Goal: Navigation & Orientation: Understand site structure

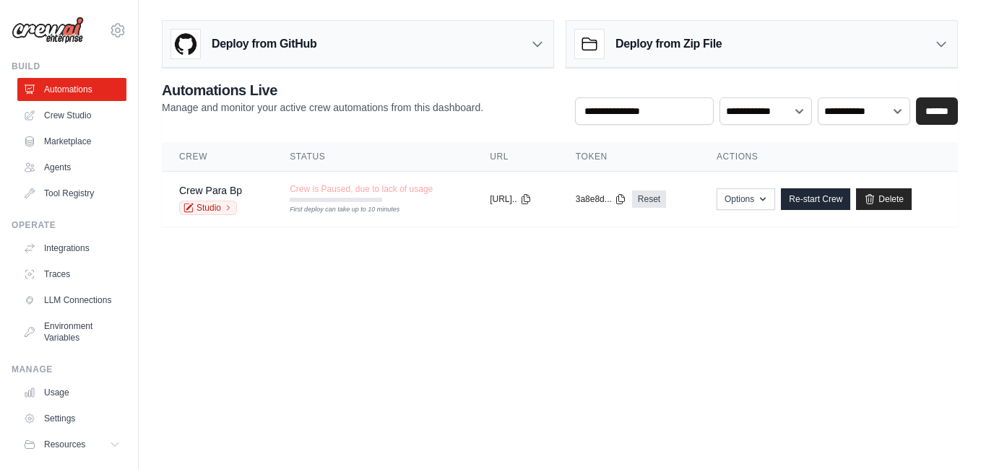
click at [459, 356] on body "kk-souza@conmaiskaka.com Settings Build Automations Crew Studio" at bounding box center [490, 234] width 981 height 469
click at [839, 209] on link "Re-start Crew" at bounding box center [815, 199] width 69 height 22
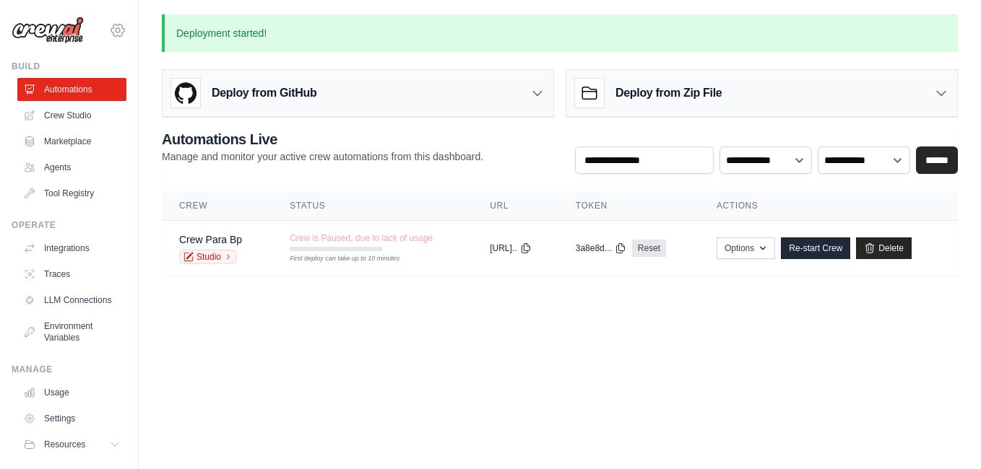
click at [109, 27] on icon at bounding box center [117, 30] width 17 height 17
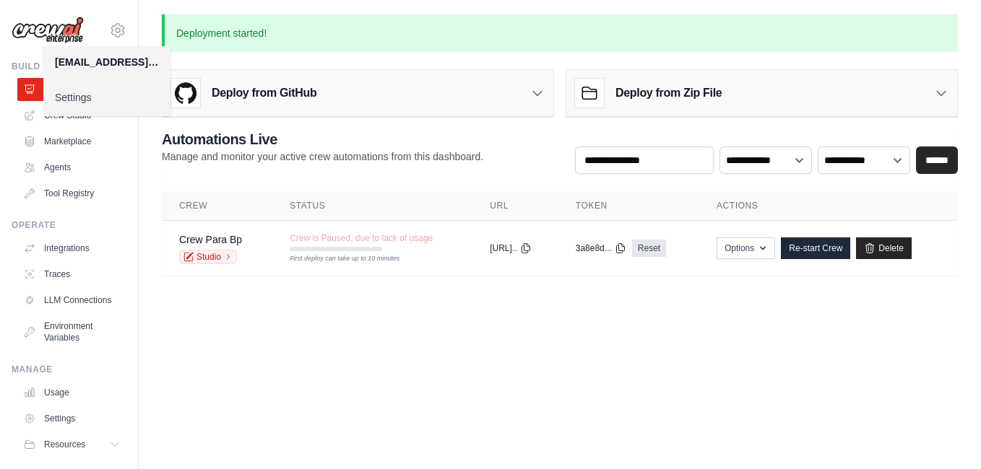
click at [68, 95] on link "Settings" at bounding box center [106, 97] width 127 height 26
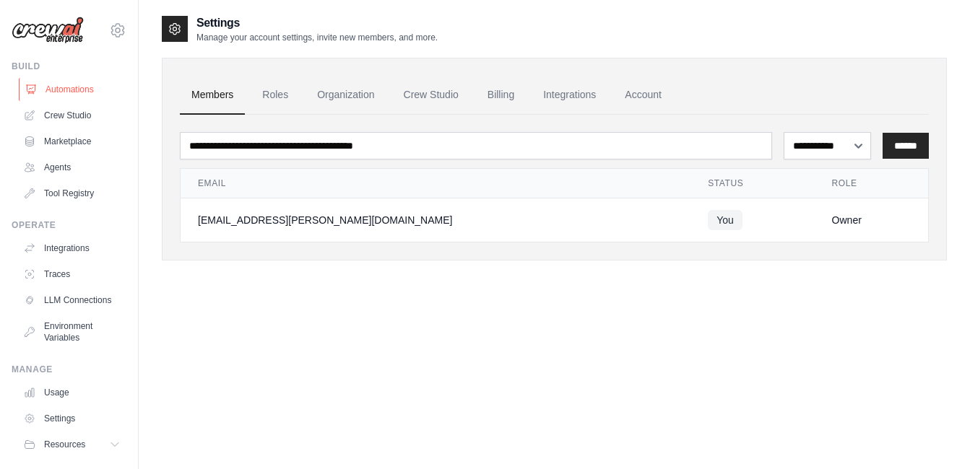
click at [79, 87] on link "Automations" at bounding box center [73, 89] width 109 height 23
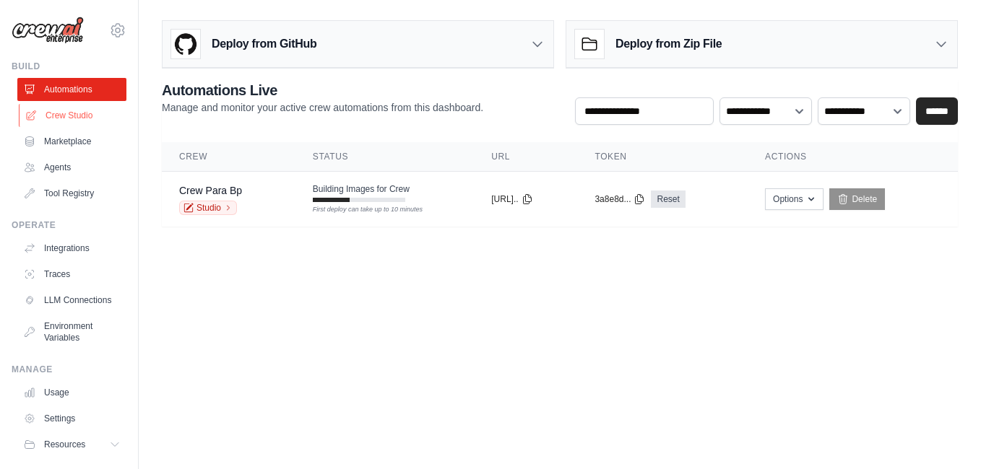
click at [76, 118] on link "Crew Studio" at bounding box center [73, 115] width 109 height 23
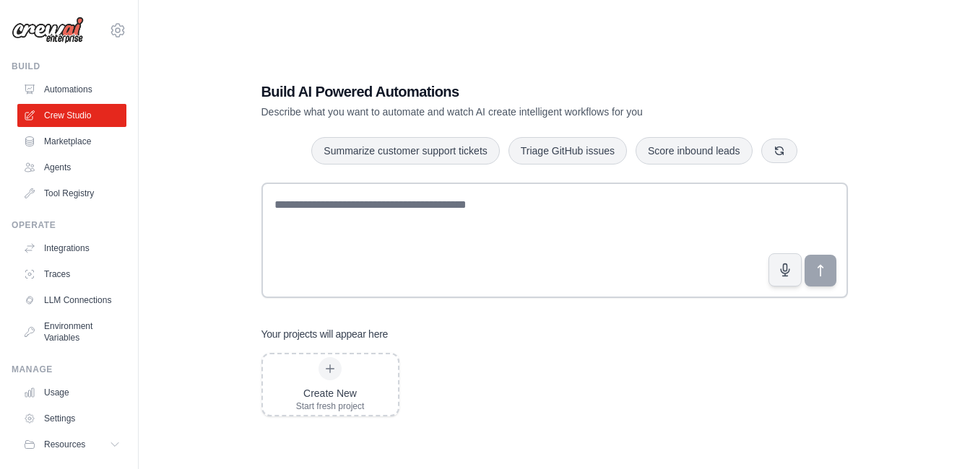
click at [75, 142] on link "Marketplace" at bounding box center [71, 141] width 109 height 23
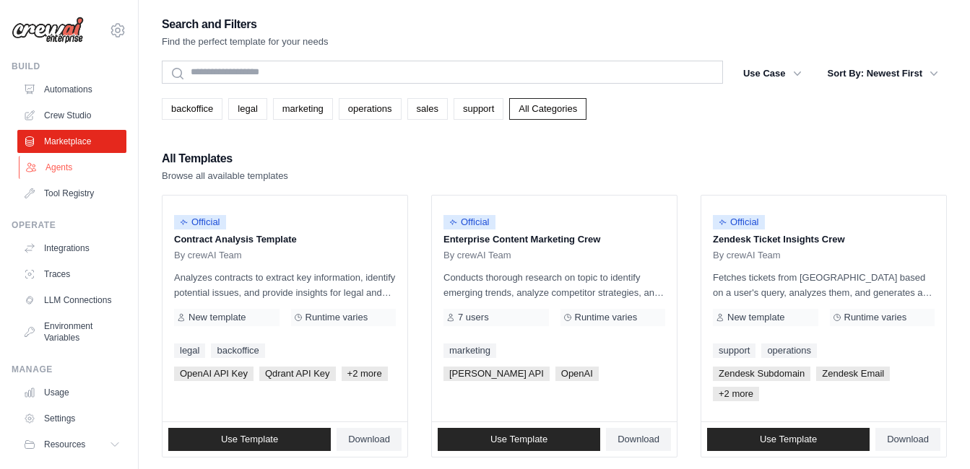
click at [55, 170] on link "Agents" at bounding box center [73, 167] width 109 height 23
